Goal: Task Accomplishment & Management: Use online tool/utility

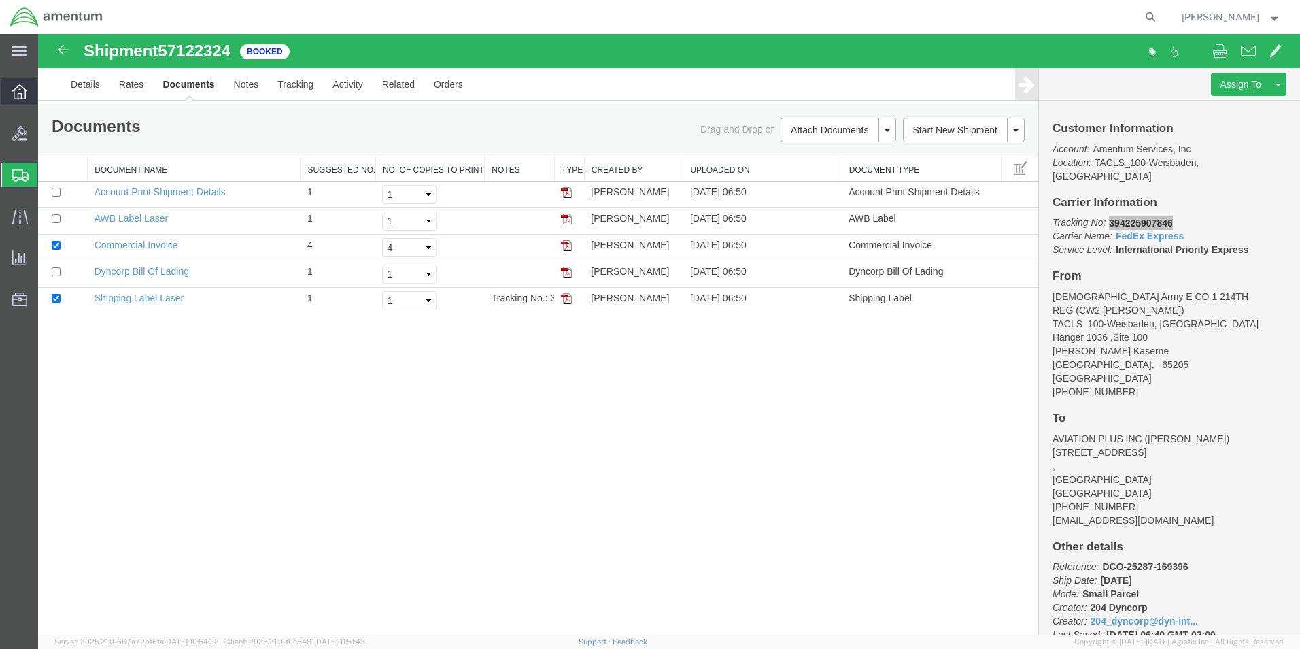
click at [18, 93] on icon at bounding box center [19, 91] width 15 height 15
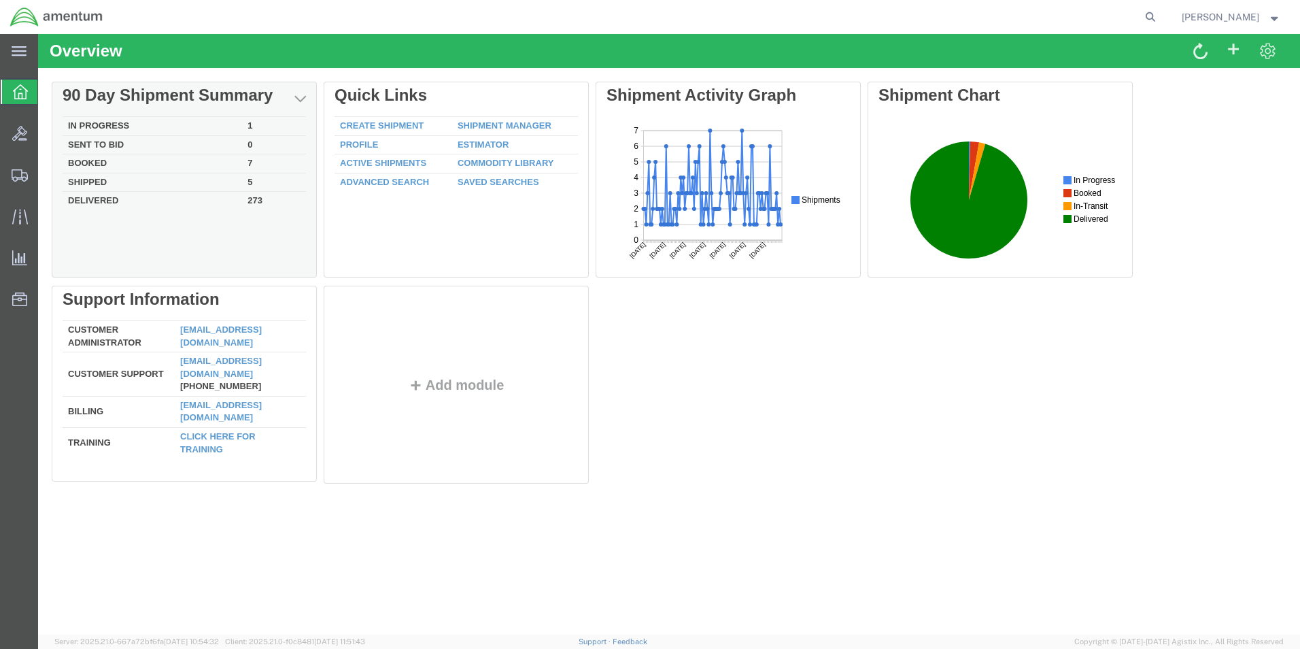
click at [107, 121] on td "In Progress" at bounding box center [152, 126] width 179 height 19
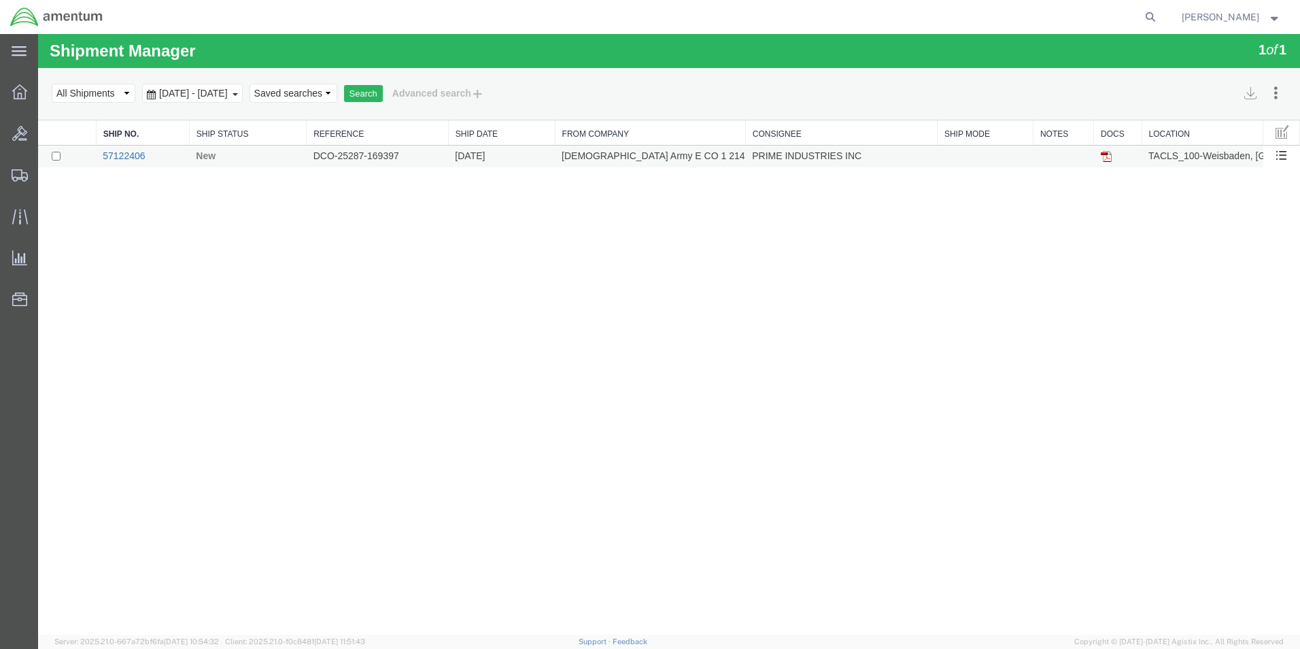
click at [123, 154] on link "57122406" at bounding box center [124, 155] width 42 height 11
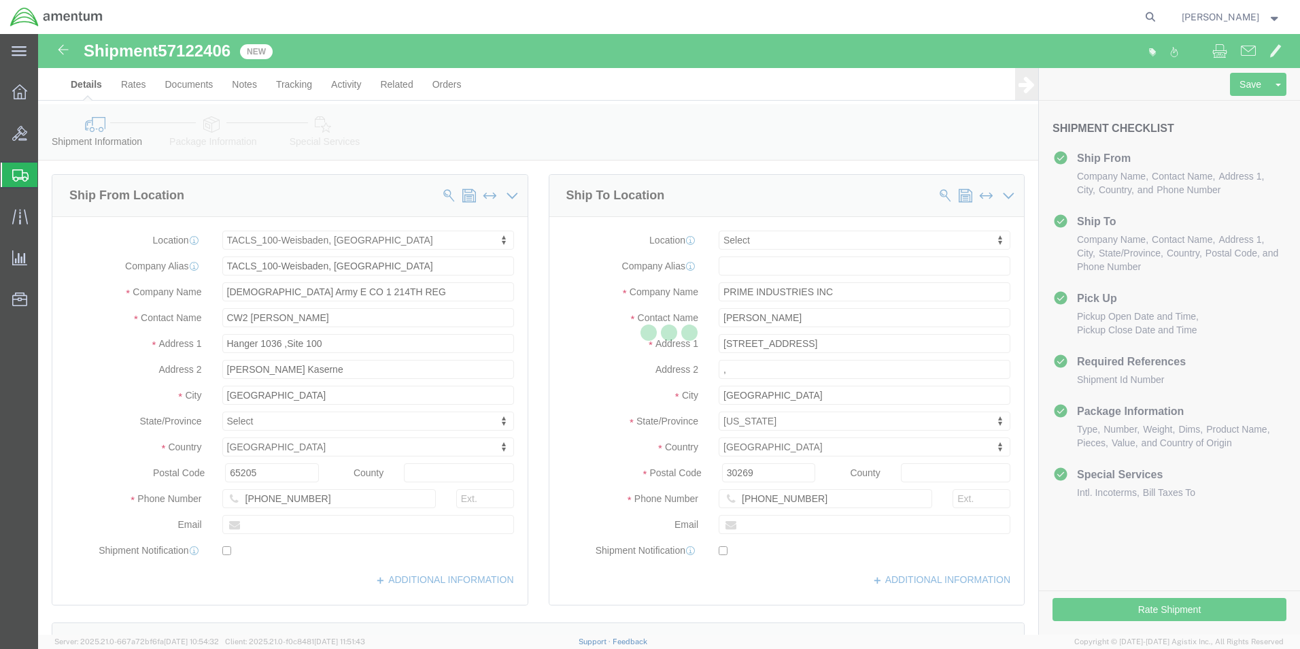
select select "42677"
select select
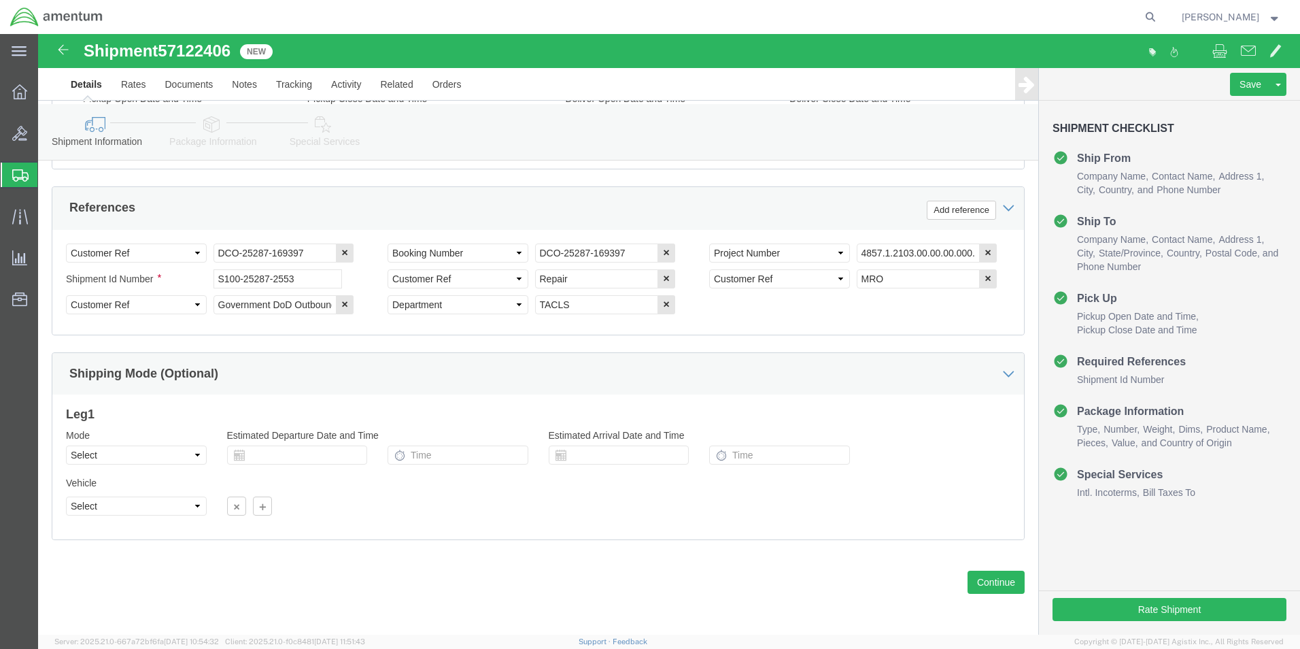
scroll to position [622, 0]
click button "Continue"
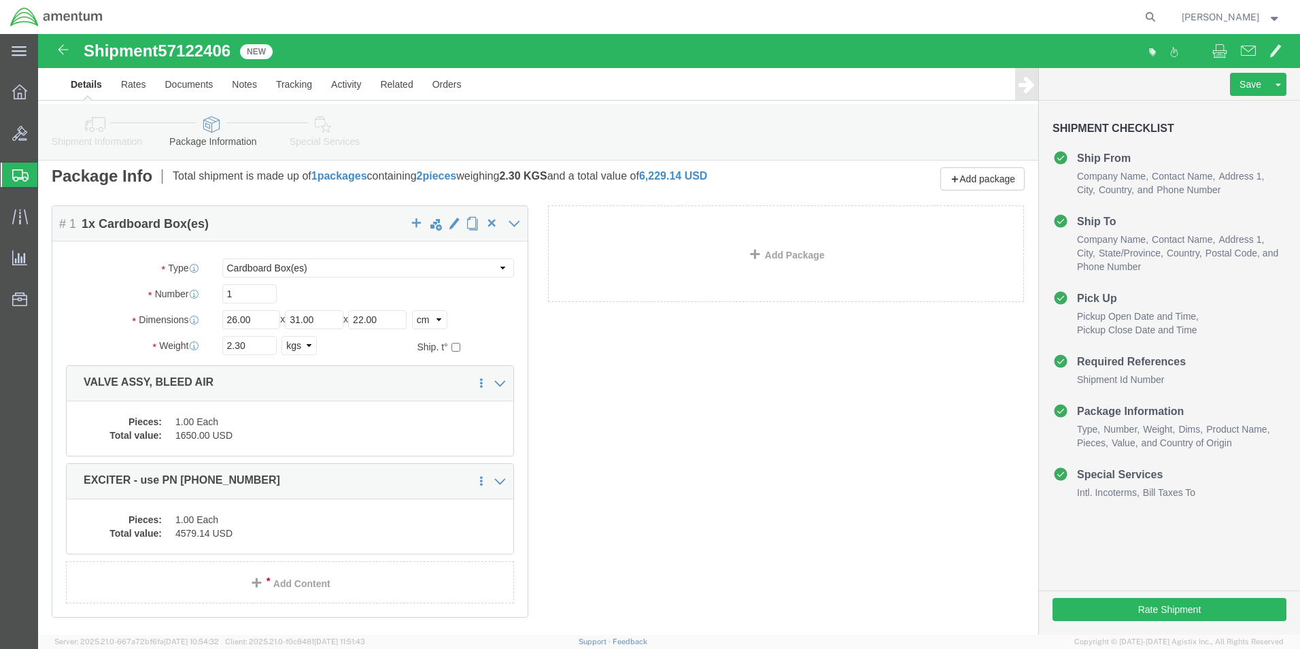
scroll to position [85, 0]
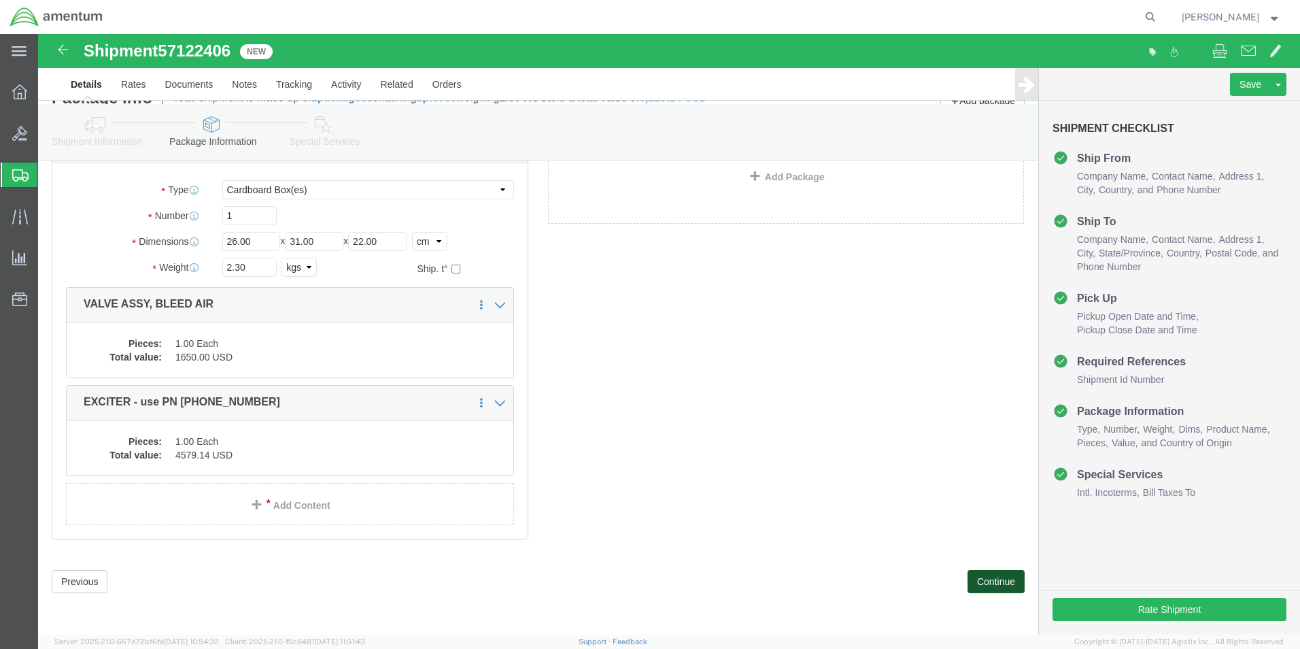
click button "Continue"
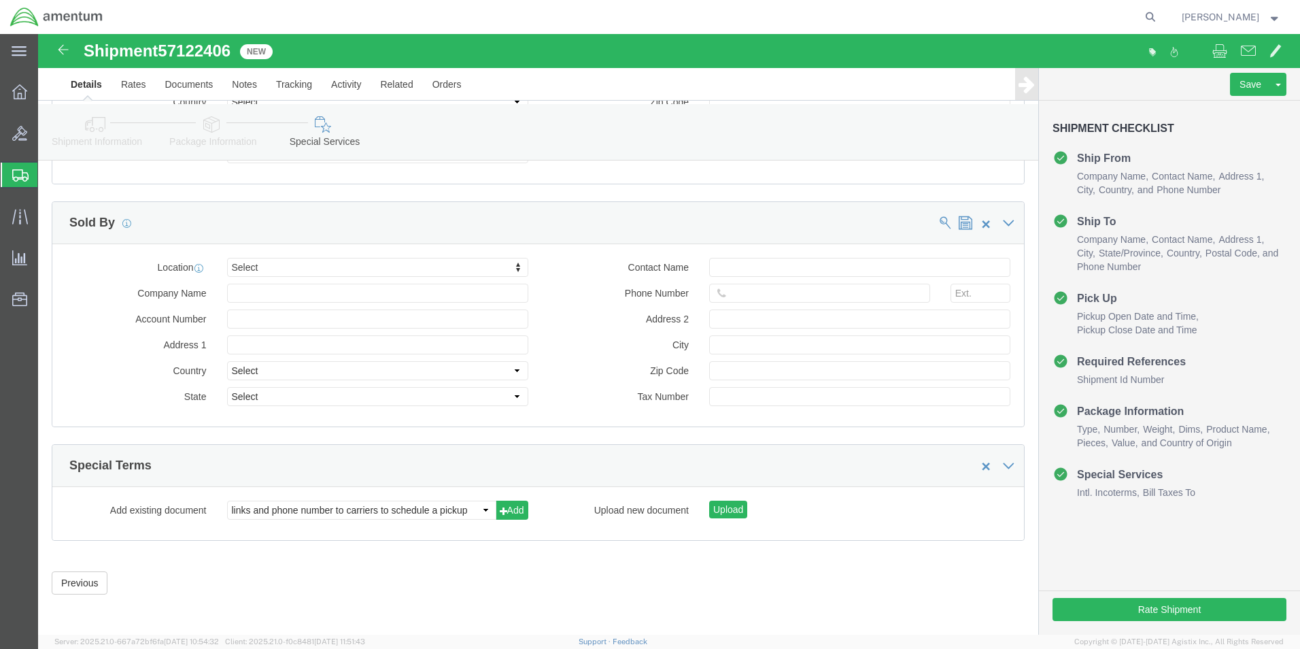
scroll to position [1477, 0]
click button "Rate Shipment"
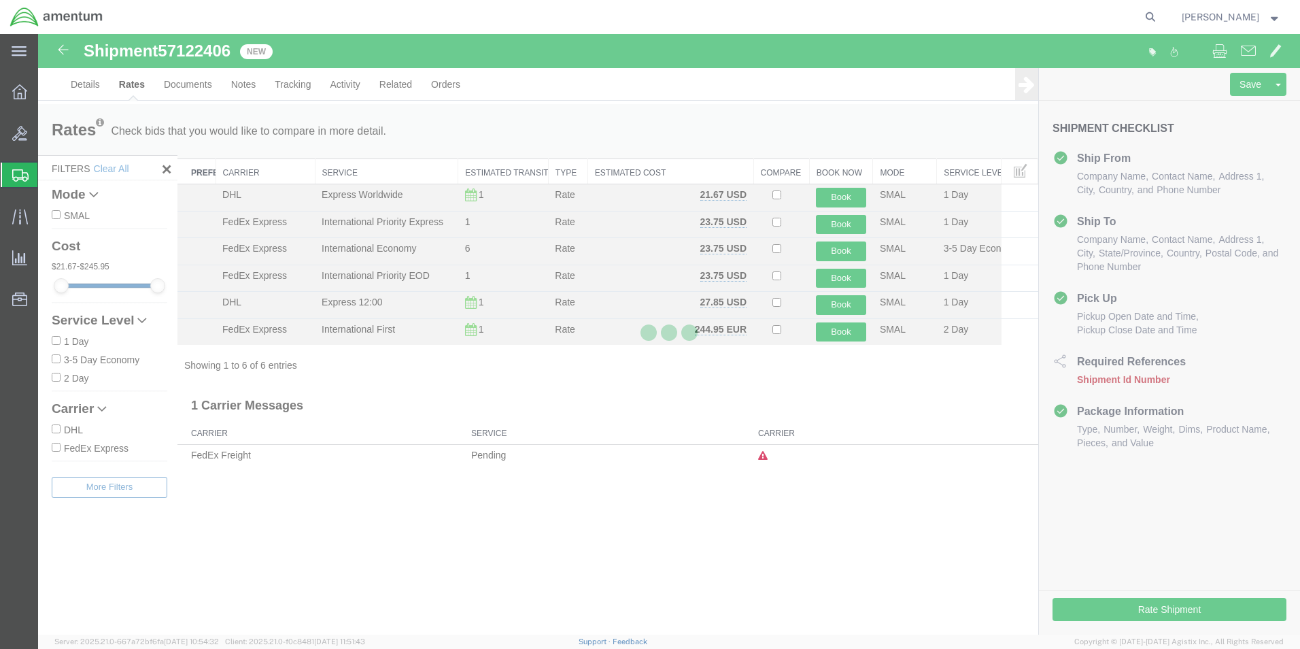
scroll to position [0, 0]
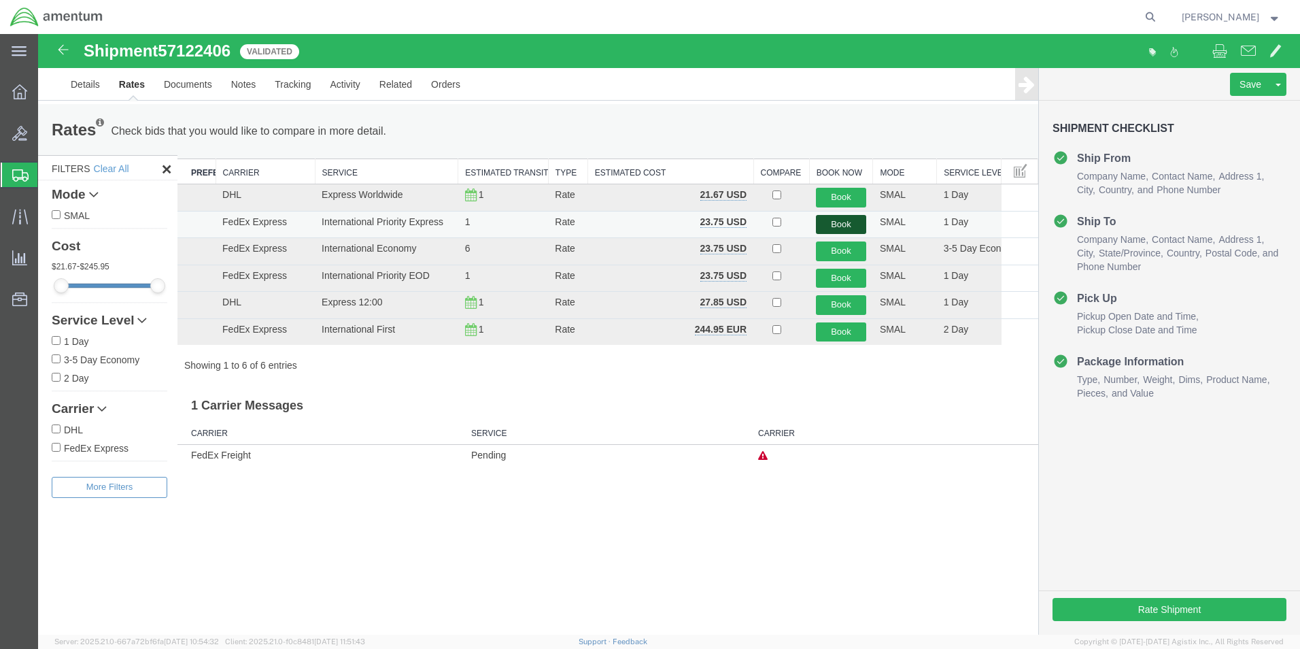
click at [840, 225] on button "Book" at bounding box center [841, 225] width 50 height 20
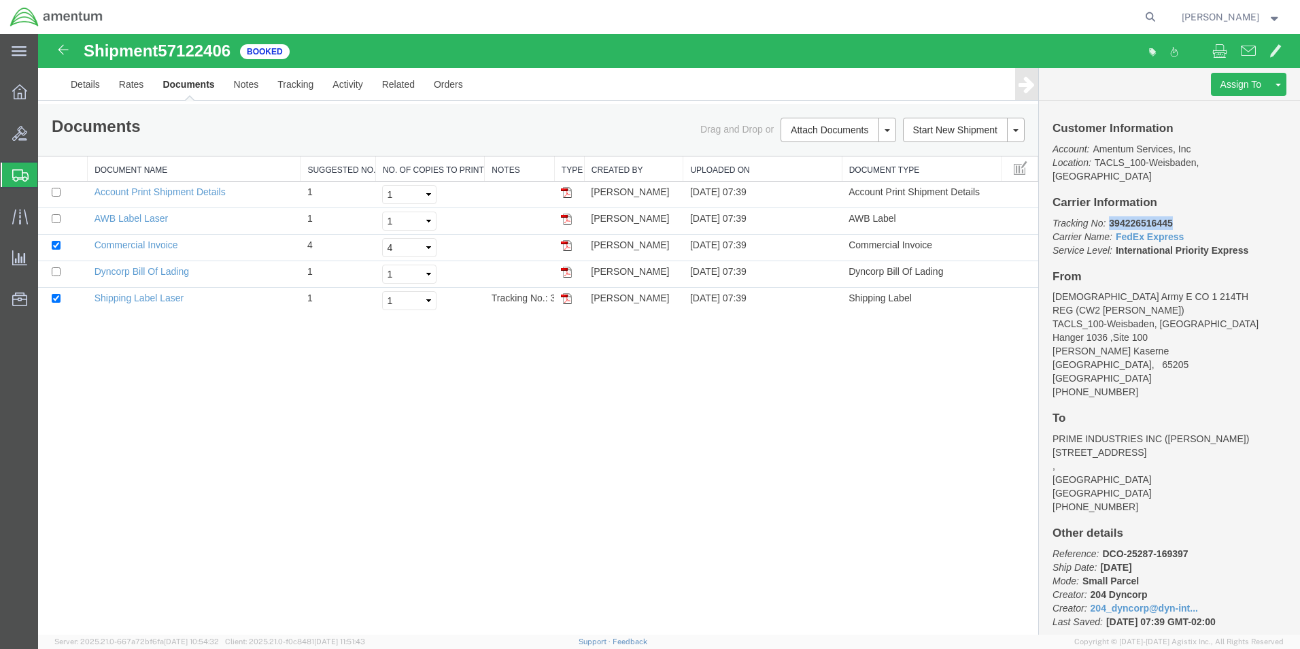
drag, startPoint x: 1110, startPoint y: 208, endPoint x: 1172, endPoint y: 204, distance: 62.0
click at [1172, 218] on b "394226516445" at bounding box center [1140, 223] width 63 height 11
copy b "394226516445"
drag, startPoint x: 115, startPoint y: 296, endPoint x: 286, endPoint y: 319, distance: 172.2
click at [115, 296] on link "Shipping Label Laser" at bounding box center [139, 297] width 90 height 11
